Goal: Learn about a topic: Learn about a topic

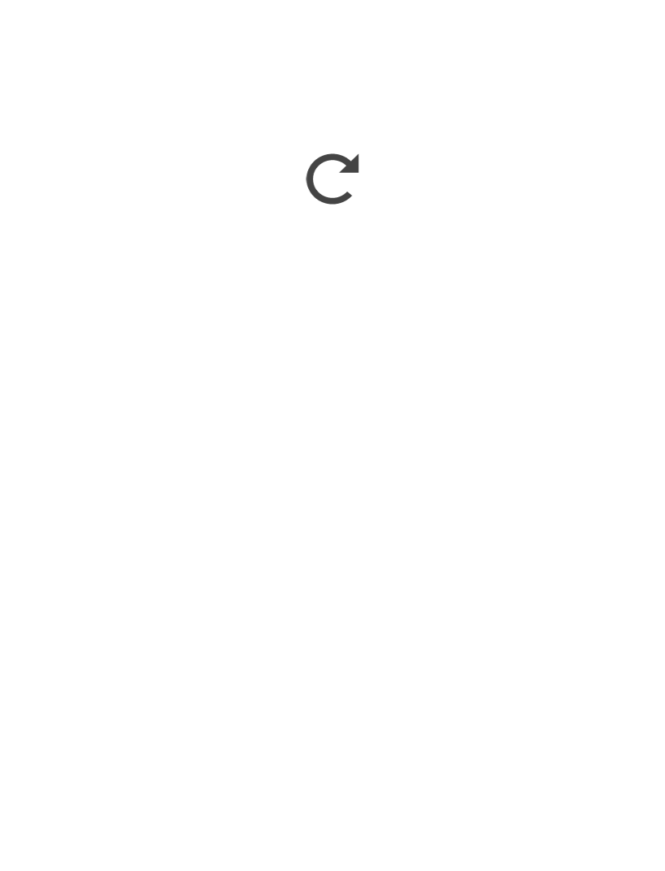
scroll to position [2315, 0]
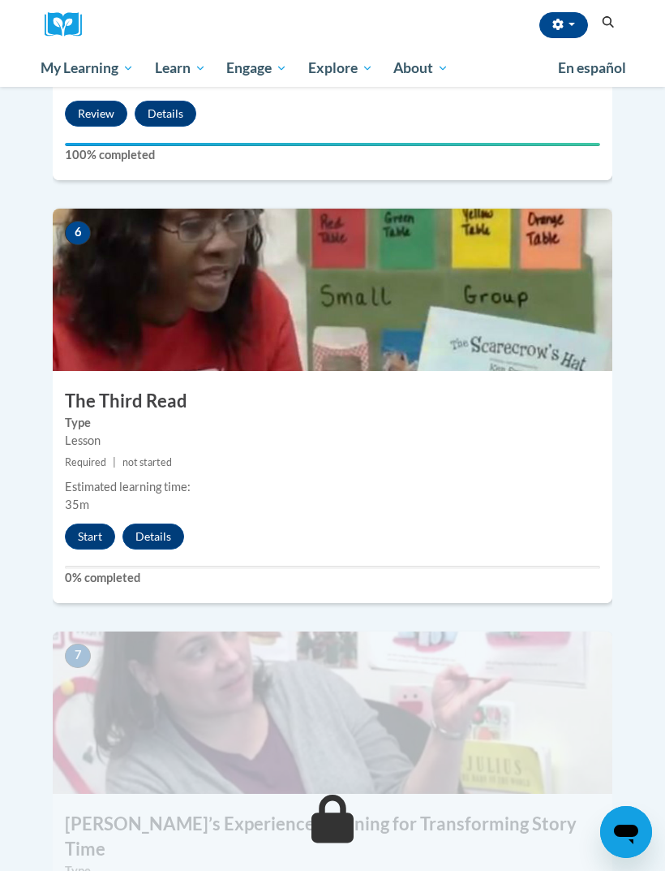
scroll to position [2372, 0]
click at [83, 524] on button "Start" at bounding box center [90, 537] width 50 height 26
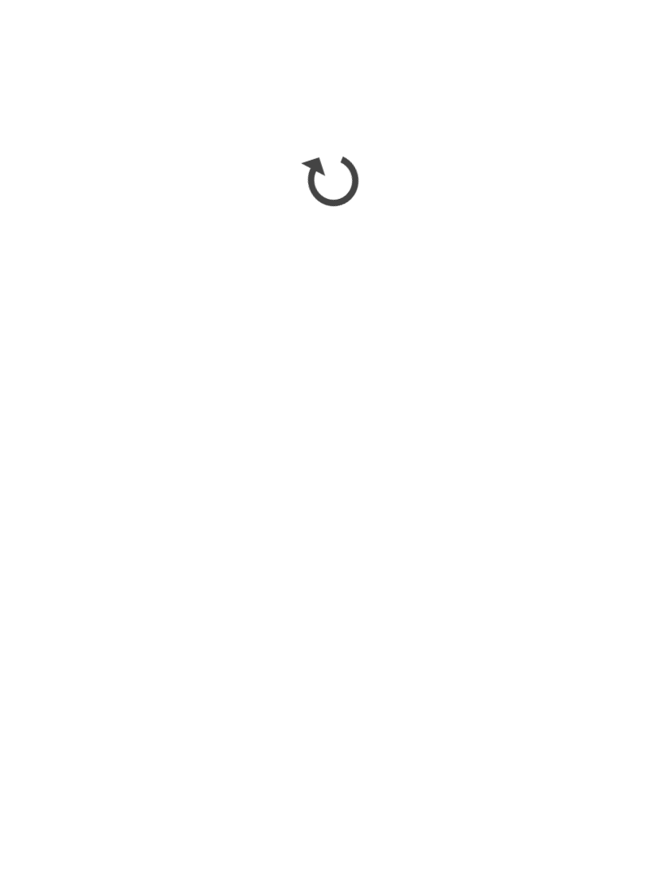
scroll to position [2702, 0]
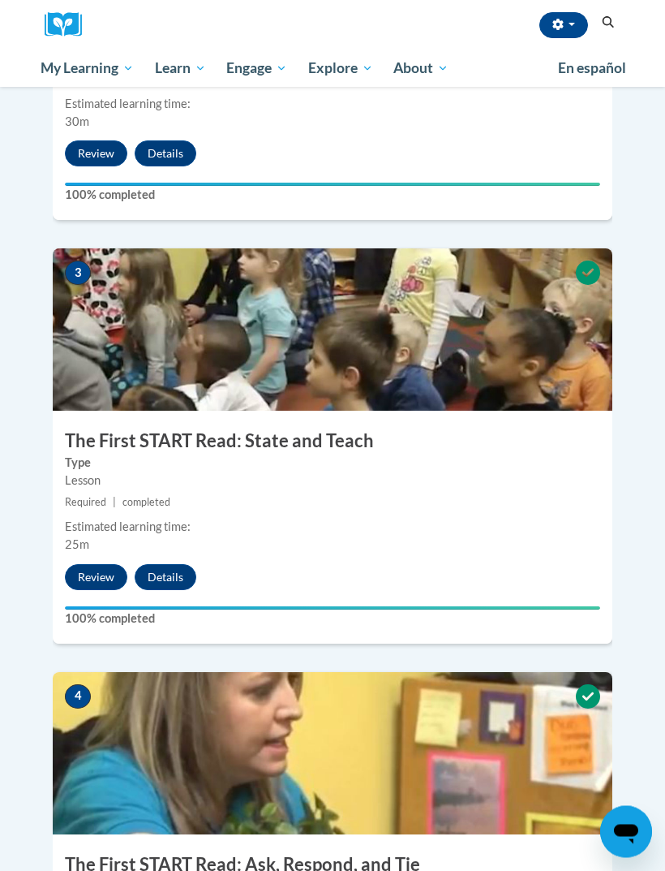
click at [563, 32] on button "button" at bounding box center [564, 25] width 49 height 26
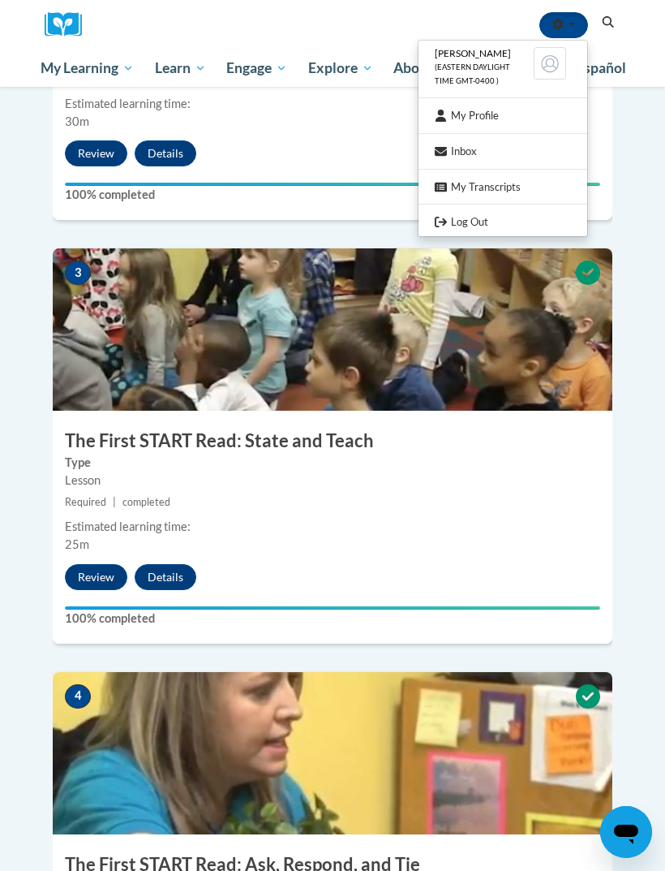
click at [448, 219] on link "Log Out" at bounding box center [503, 222] width 169 height 20
